Goal: Check status: Check status

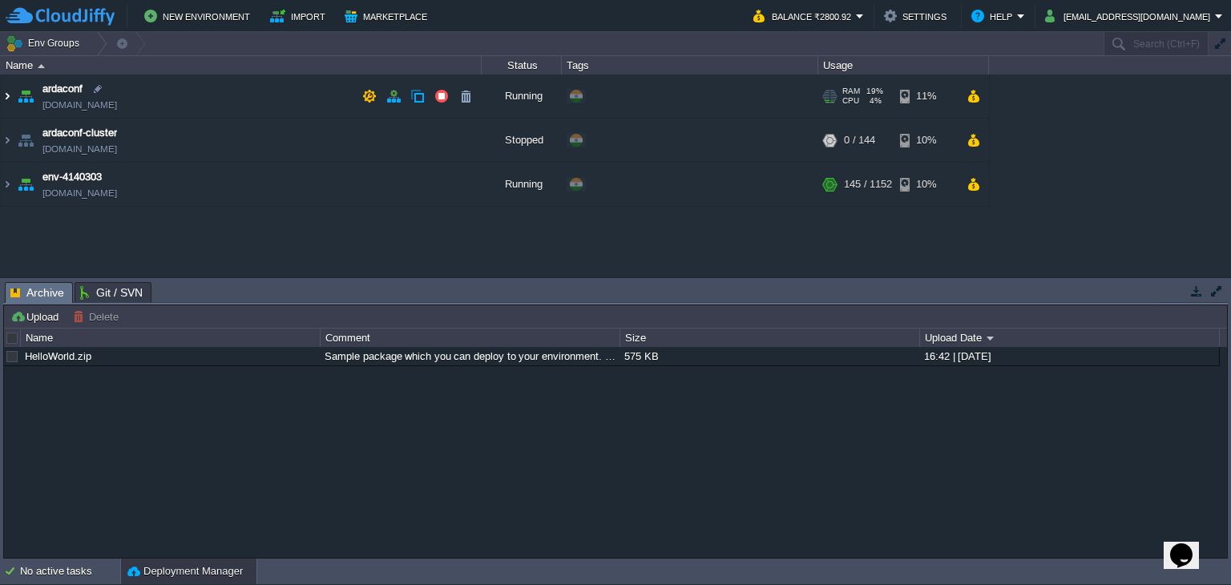
drag, startPoint x: 6, startPoint y: 92, endPoint x: 6, endPoint y: 107, distance: 14.4
click at [6, 92] on img at bounding box center [7, 96] width 13 height 43
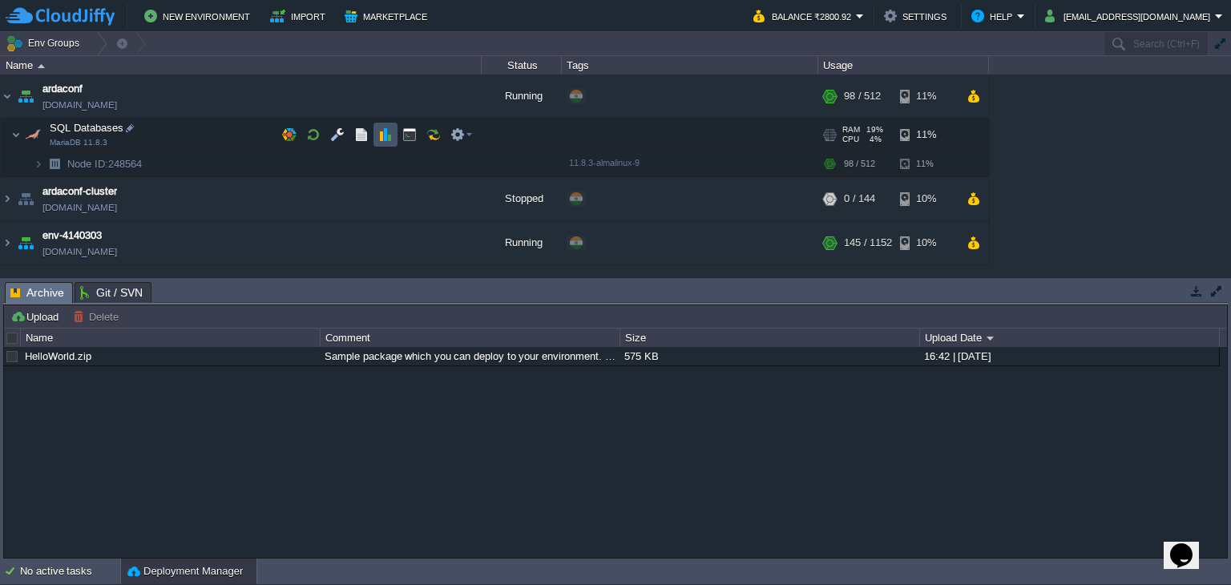
click at [385, 139] on button "button" at bounding box center [385, 134] width 14 height 14
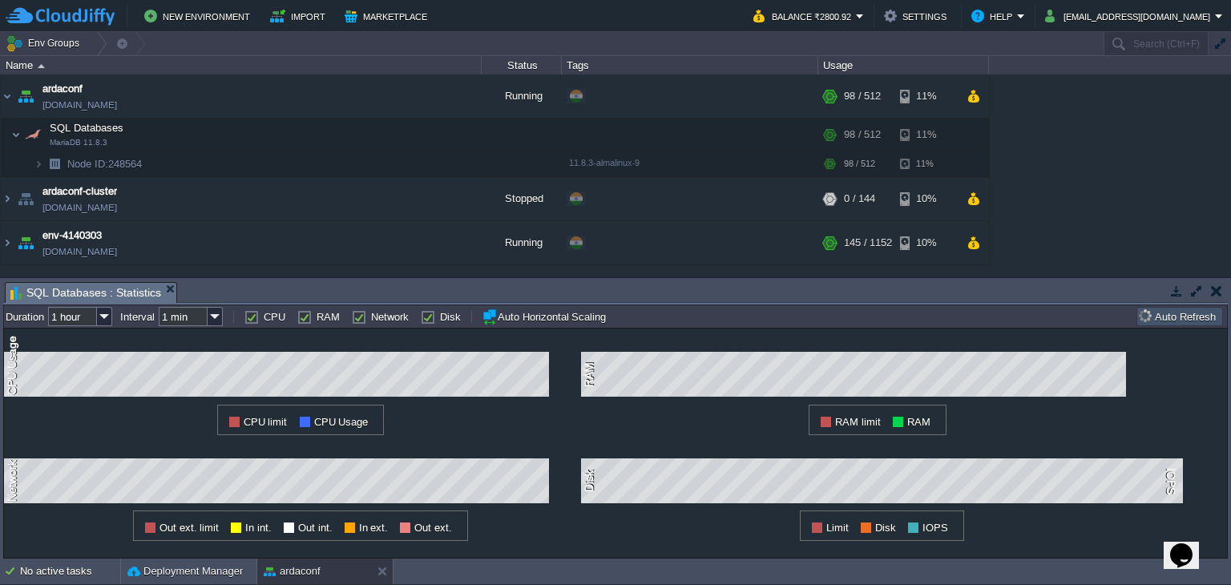
click at [90, 318] on input "1 hour" at bounding box center [72, 316] width 49 height 19
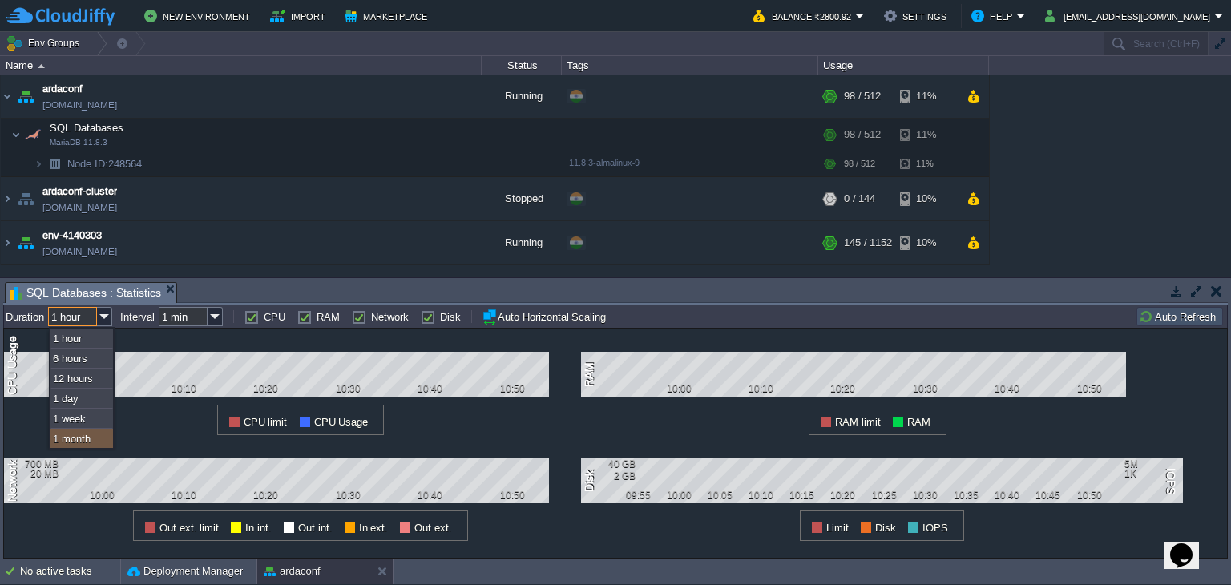
click at [85, 437] on div "1 month" at bounding box center [81, 439] width 63 height 20
type input "1 month"
type input "1 hour"
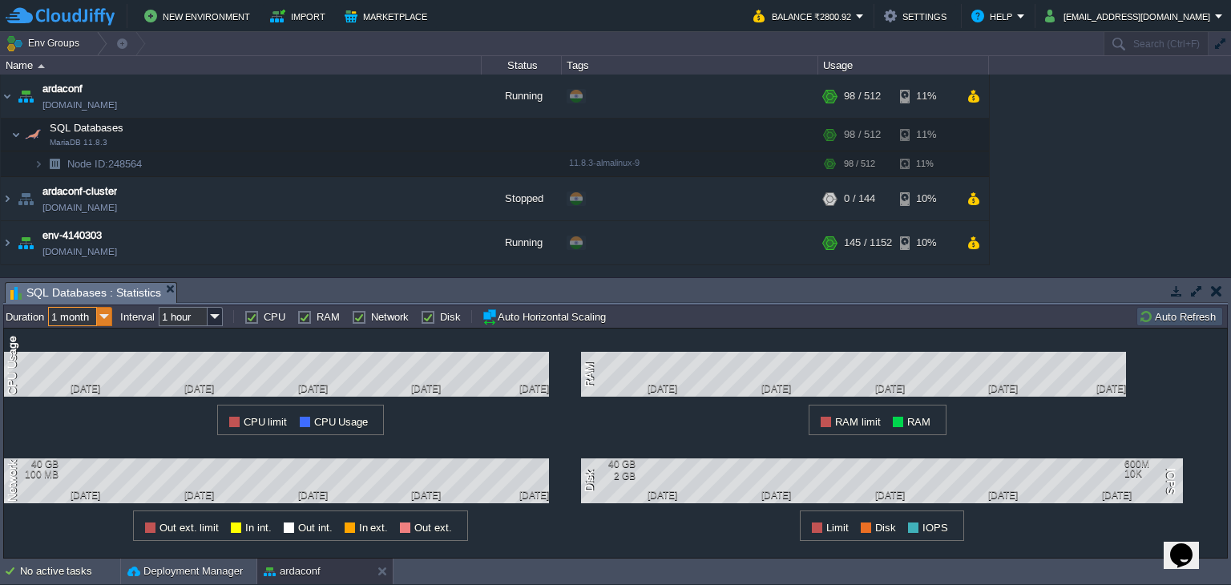
click at [102, 318] on img at bounding box center [104, 316] width 15 height 19
click at [90, 411] on div "1 week" at bounding box center [81, 419] width 63 height 20
click at [90, 411] on div "1 CPU Usage [DATE] [DATE] [DATE] [DATE] [DATE] CPU limit CPU Usage" at bounding box center [292, 382] width 577 height 107
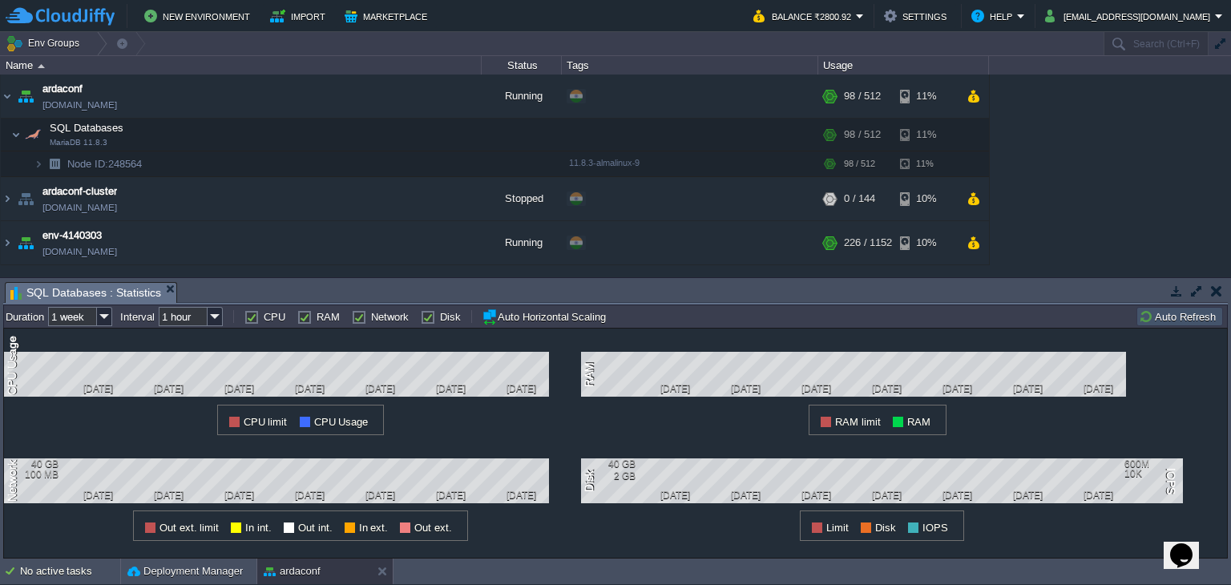
click at [1193, 289] on button "button" at bounding box center [1196, 291] width 14 height 14
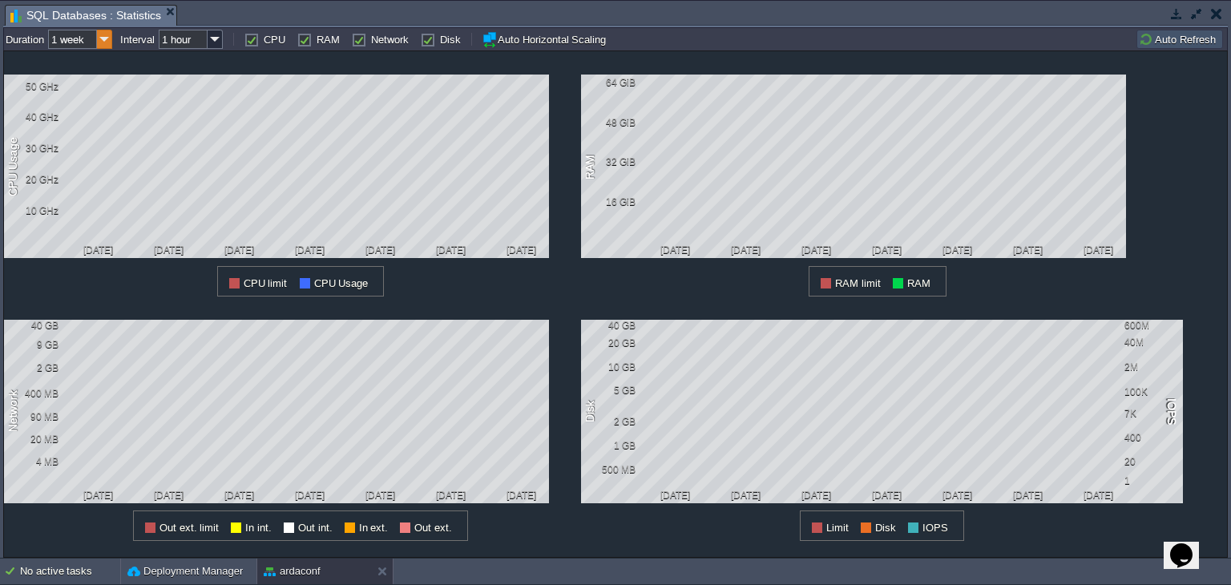
click at [111, 42] on img at bounding box center [104, 39] width 15 height 19
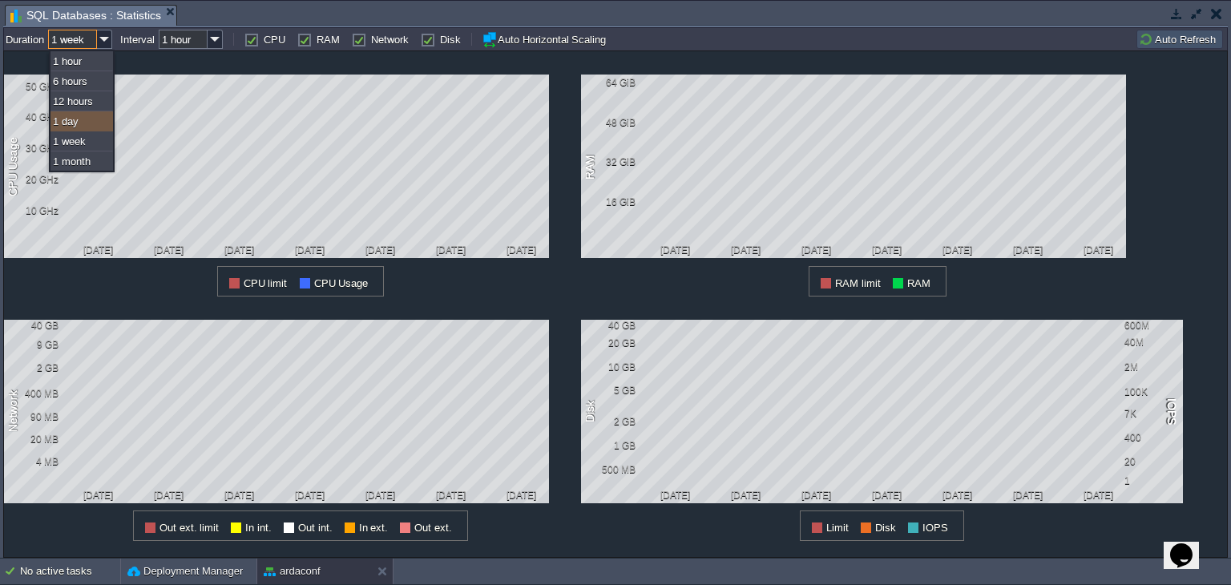
click at [91, 114] on div "1 day" at bounding box center [81, 121] width 63 height 20
type input "1 day"
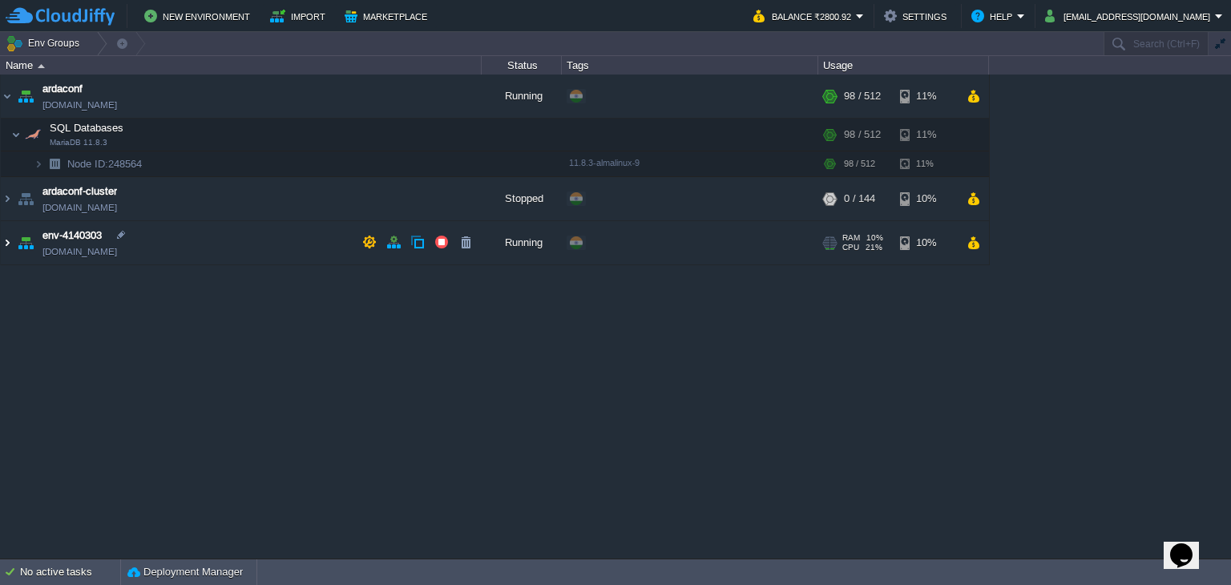
click at [4, 246] on img at bounding box center [7, 242] width 13 height 43
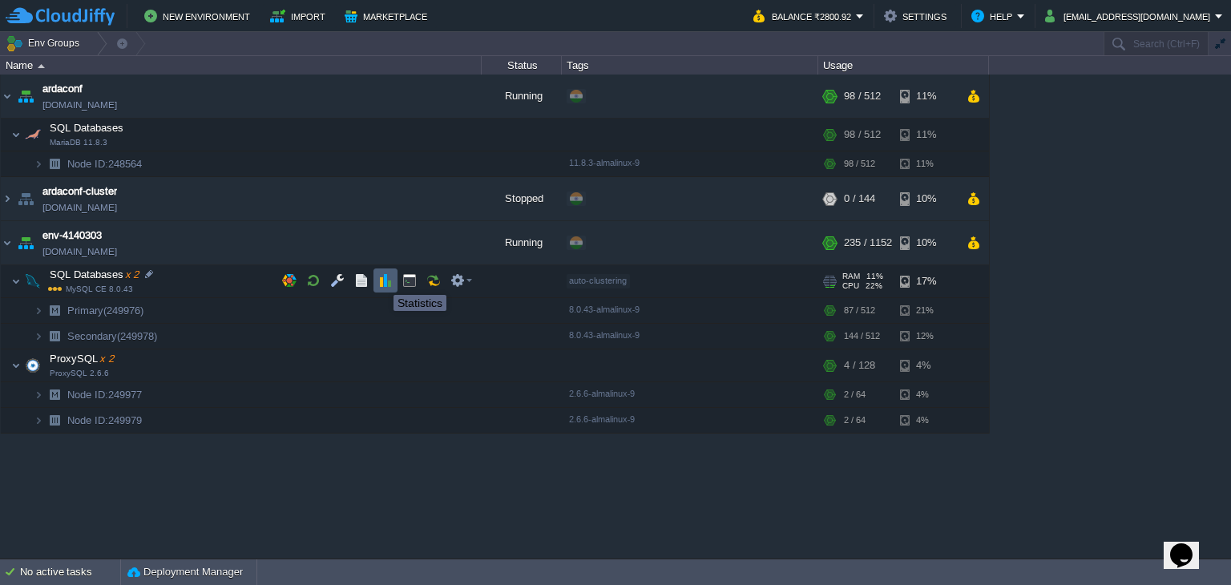
click at [382, 281] on button "button" at bounding box center [385, 280] width 14 height 14
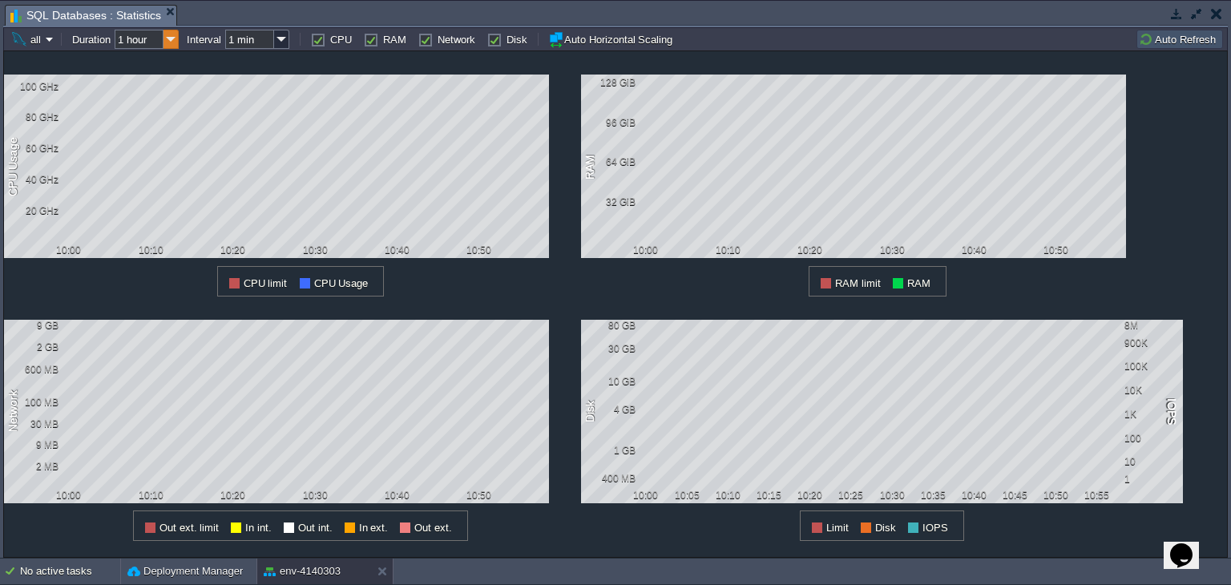
click at [173, 39] on img at bounding box center [171, 39] width 15 height 19
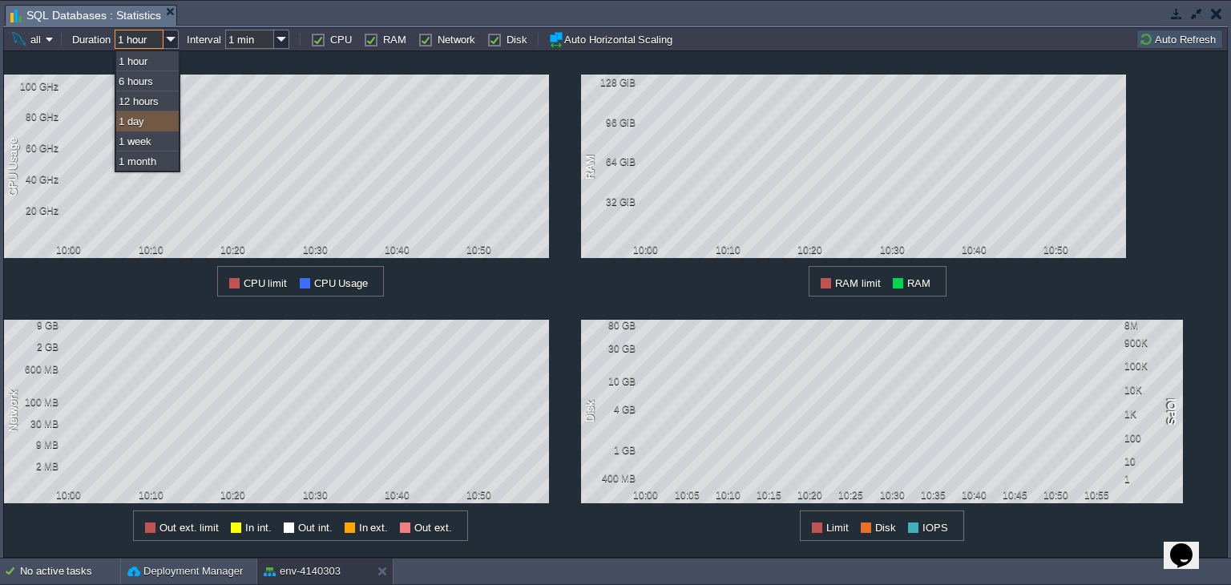
click at [160, 121] on div "1 day" at bounding box center [147, 121] width 63 height 20
type input "1 day"
type input "1 hour"
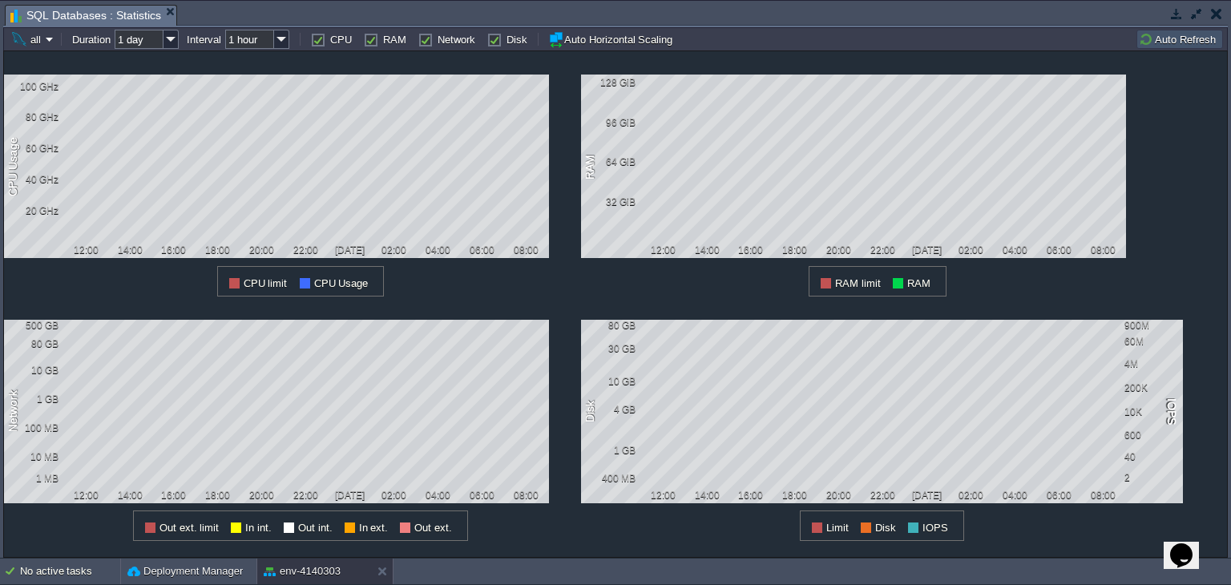
click at [576, 297] on div "1 Network 500 GB 80 GB 10 GB 1 GB 100 MB 10 MB 1 MB 12:00 14:00 16:00 18:00 20:…" at bounding box center [292, 419] width 577 height 245
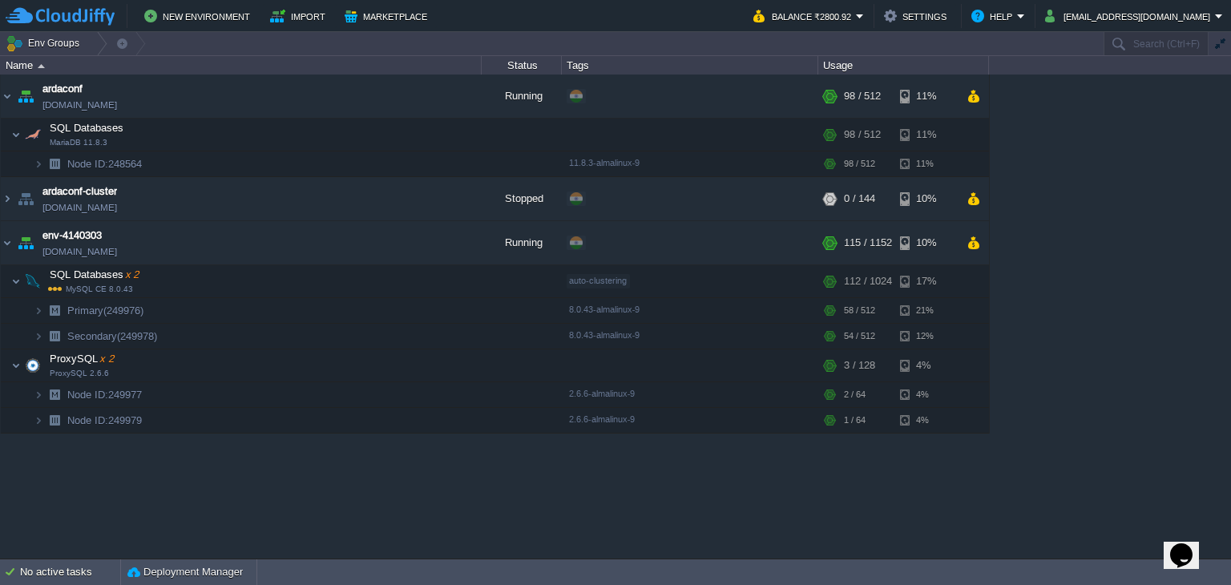
drag, startPoint x: 162, startPoint y: 6, endPoint x: 119, endPoint y: 10, distance: 42.6
click at [383, 368] on button "button" at bounding box center [385, 363] width 14 height 14
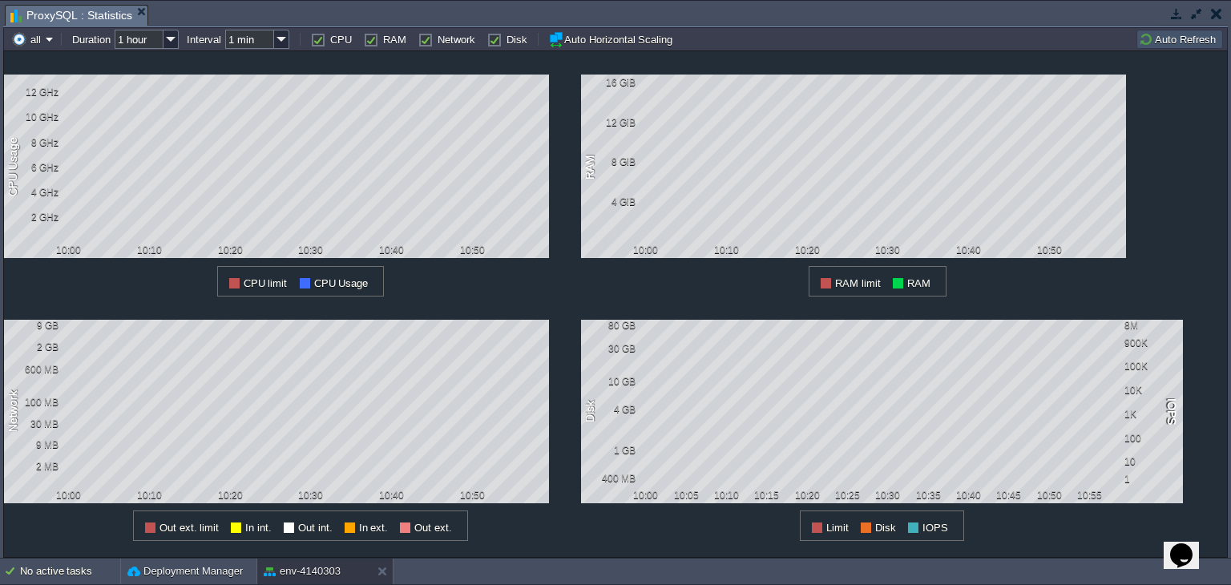
click at [162, 46] on input "1 hour" at bounding box center [139, 39] width 49 height 19
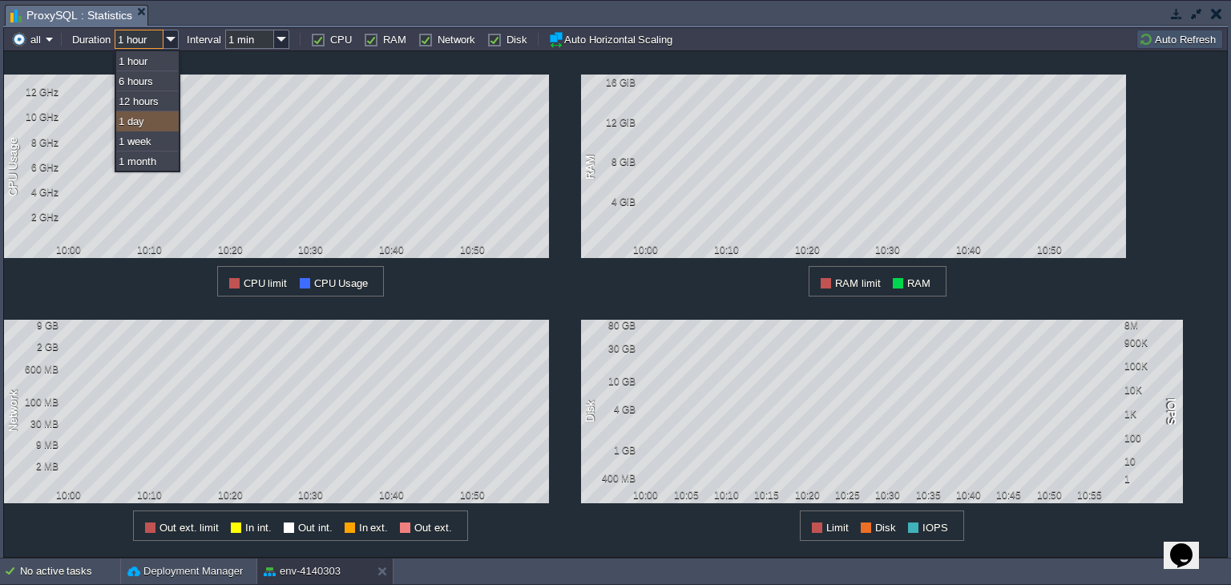
click at [152, 117] on div "1 day" at bounding box center [147, 121] width 63 height 20
type input "1 day"
type input "1 hour"
click at [555, 300] on div "1 Network 9 GB 2 GB 600 MB 100 MB 30 MB 9 MB 2 MB 10:00 10:10 10:20 10:30 10:40…" at bounding box center [292, 419] width 577 height 245
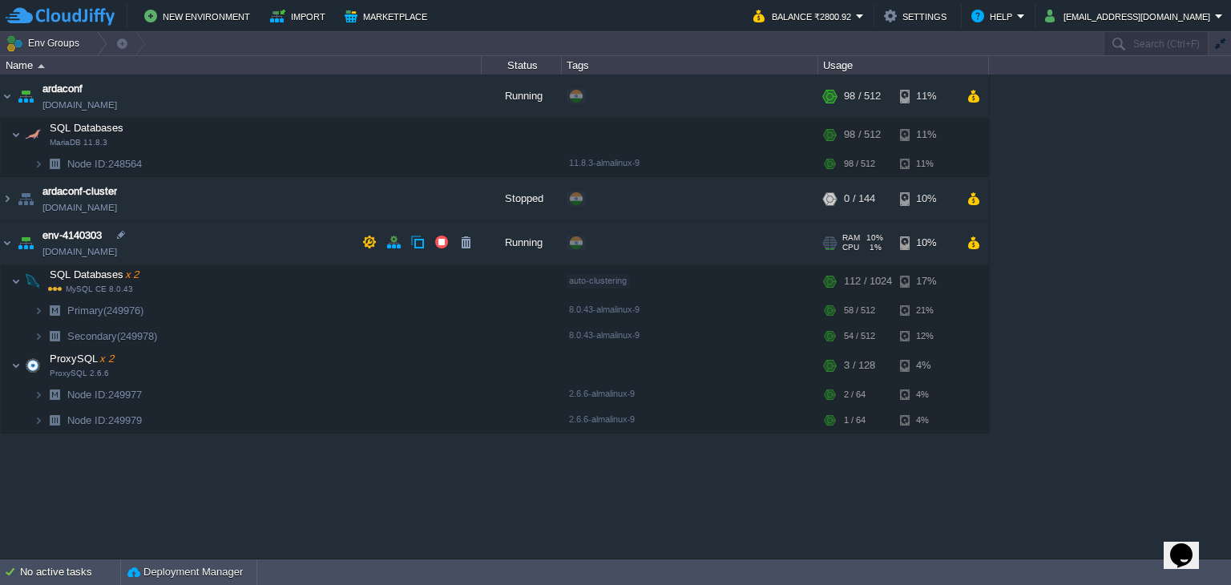
click at [13, 244] on img at bounding box center [7, 242] width 13 height 43
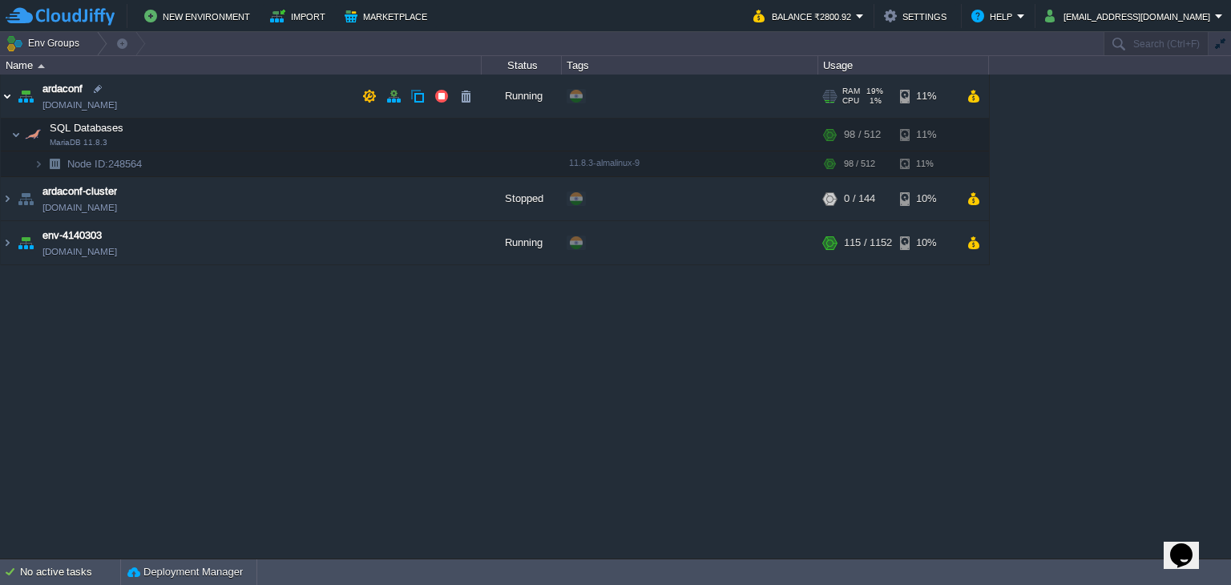
click at [6, 97] on img at bounding box center [7, 96] width 13 height 43
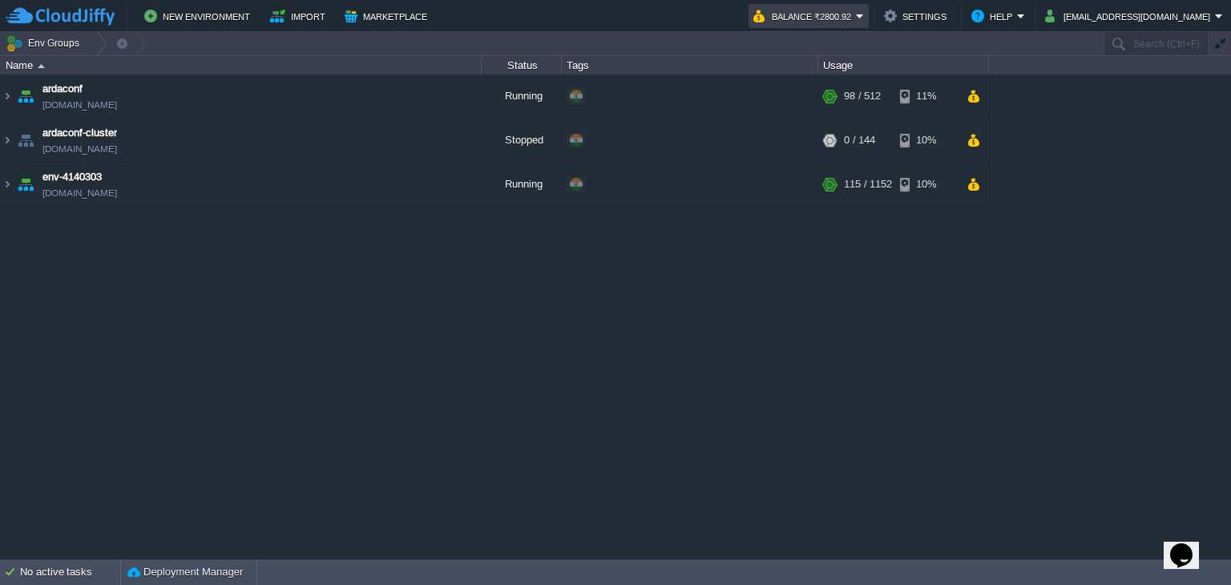
click at [842, 23] on button "Balance ₹2800.92" at bounding box center [804, 15] width 103 height 19
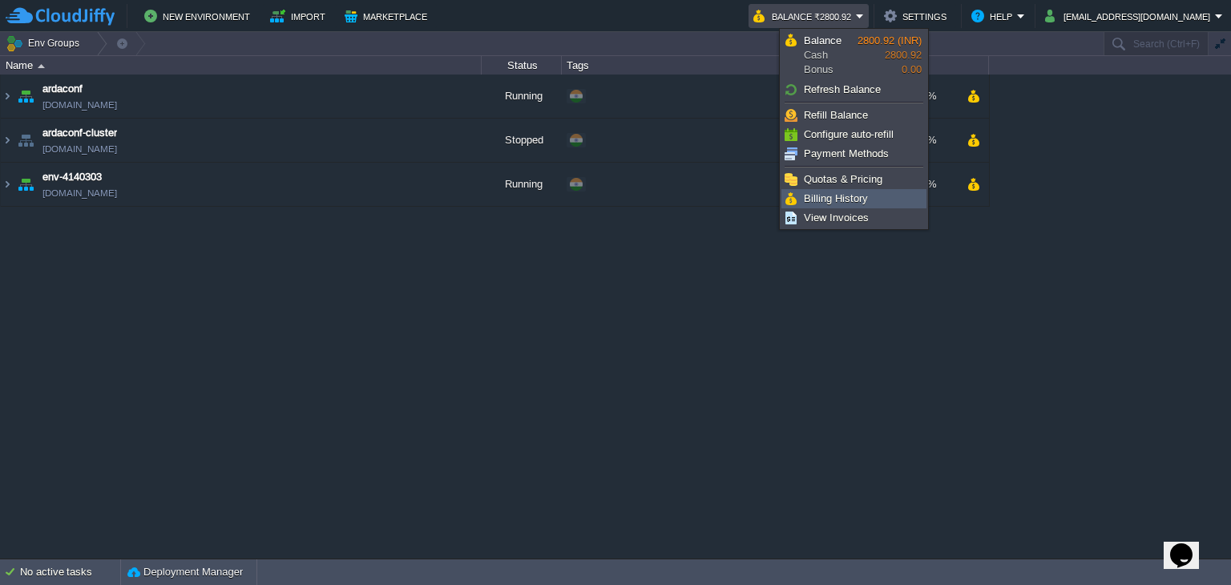
click at [807, 194] on span "Billing History" at bounding box center [836, 198] width 64 height 12
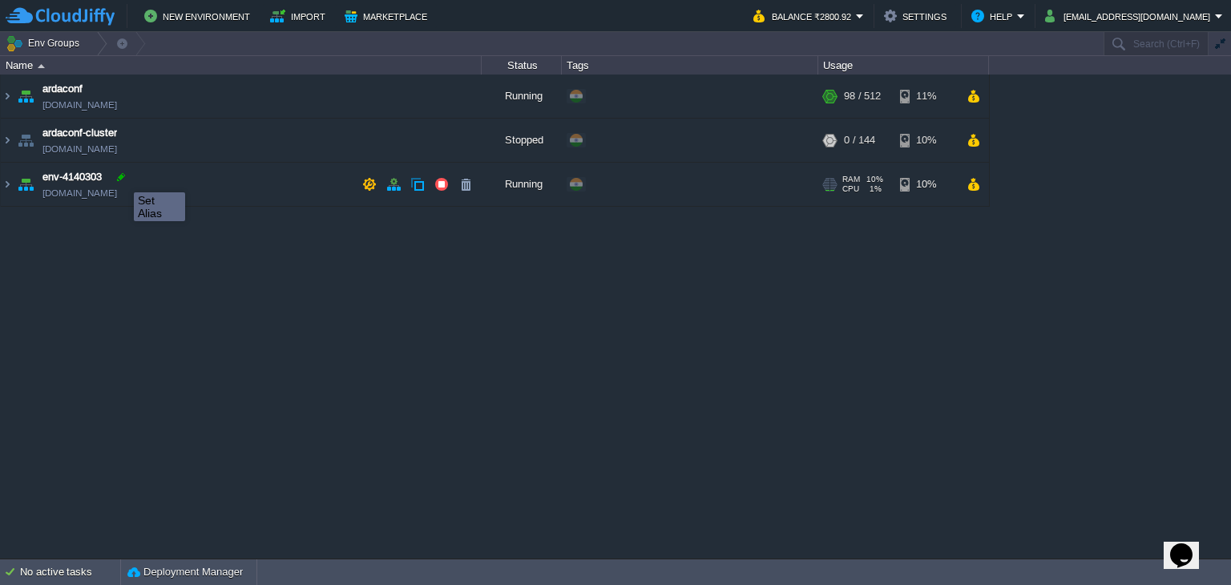
click at [122, 178] on div at bounding box center [121, 177] width 14 height 14
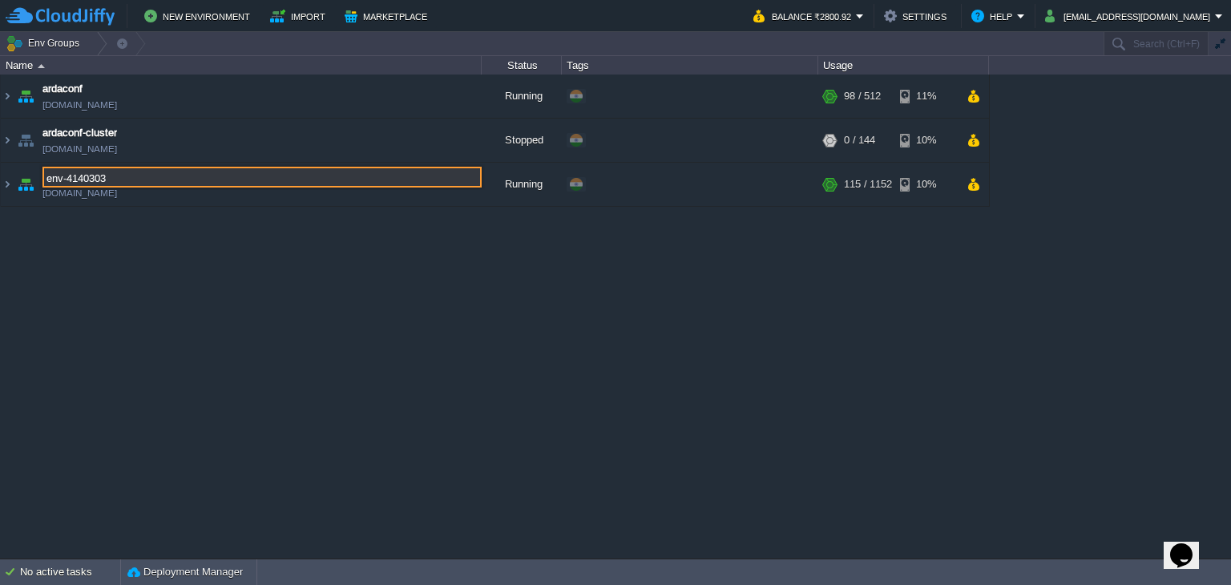
click at [131, 262] on div "ardaconf [DOMAIN_NAME] Running + Add to Env Group RAM 19% CPU 5% 98 / 512 11% S…" at bounding box center [615, 317] width 1231 height 484
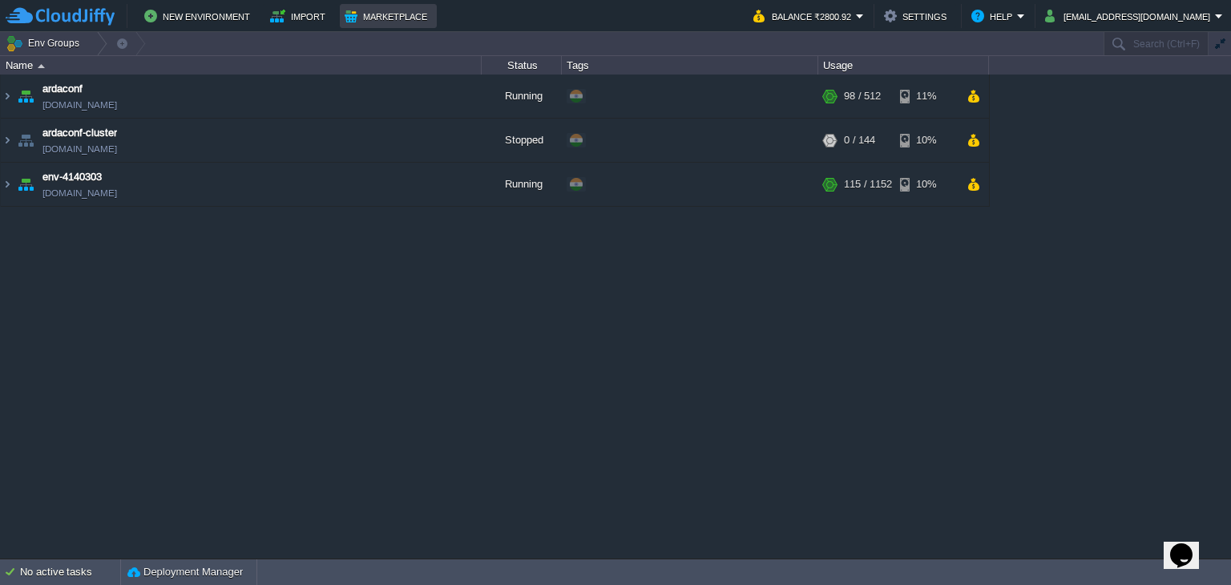
click at [373, 20] on button "Marketplace" at bounding box center [388, 15] width 87 height 19
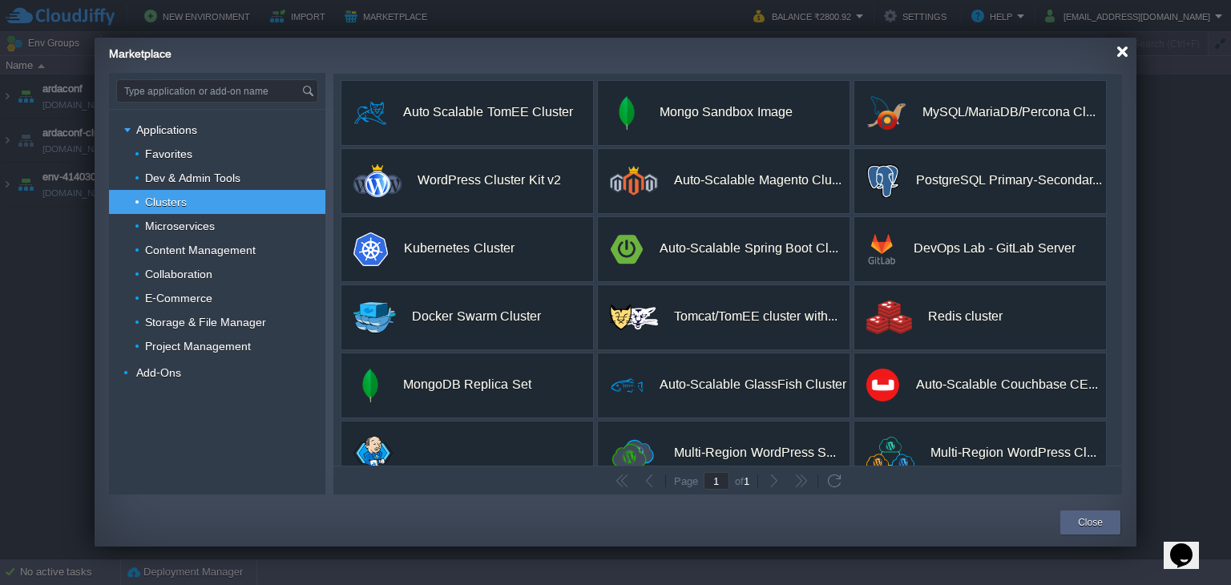
click at [1123, 56] on div at bounding box center [1123, 52] width 12 height 12
